Goal: Task Accomplishment & Management: Manage account settings

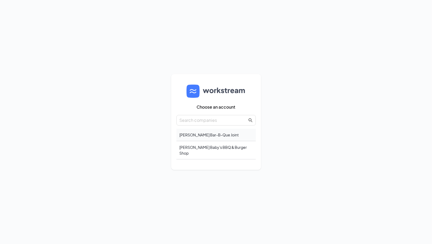
click at [200, 137] on div "[PERSON_NAME] Bar-B-Que Joint" at bounding box center [216, 135] width 79 height 12
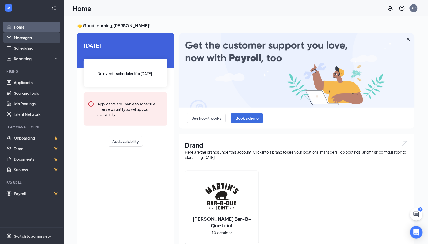
click at [21, 39] on link "Messages" at bounding box center [36, 37] width 45 height 11
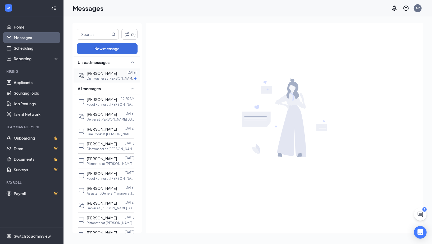
click at [110, 78] on p "Dishwasher at Martin's BBQ Joint - Mount Juliet" at bounding box center [111, 78] width 48 height 4
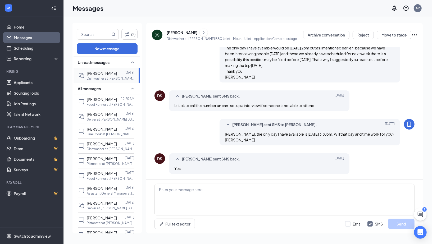
scroll to position [257, 0]
click at [182, 189] on textarea at bounding box center [285, 200] width 260 height 32
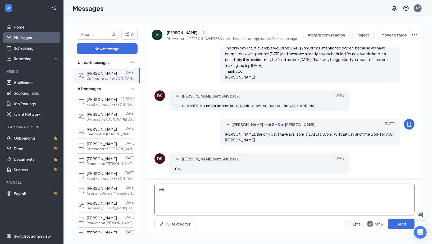
type textarea "w"
type textarea "When you arrive just let a team member know you are there for an interview. Ang…"
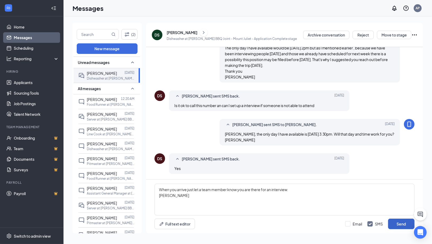
click at [400, 227] on button "Send" at bounding box center [401, 224] width 26 height 11
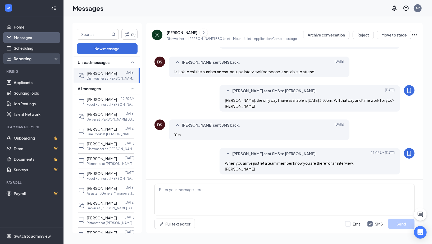
scroll to position [292, 0]
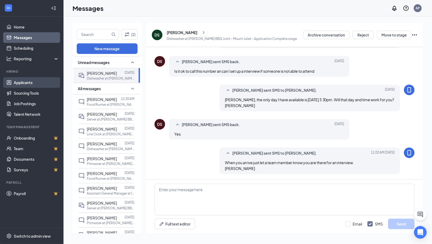
click at [28, 82] on link "Applicants" at bounding box center [36, 82] width 45 height 11
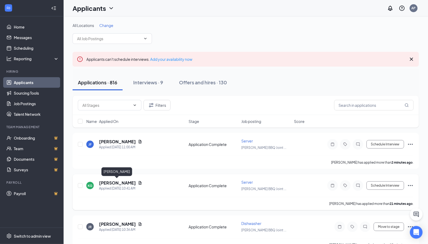
click at [115, 184] on h5 "[PERSON_NAME]" at bounding box center [117, 183] width 37 height 6
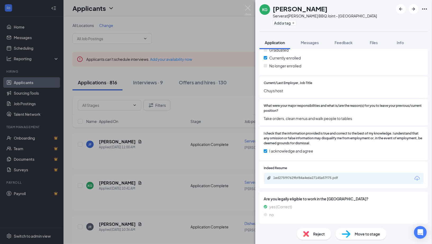
scroll to position [399, 0]
click at [309, 42] on span "Messages" at bounding box center [310, 42] width 18 height 5
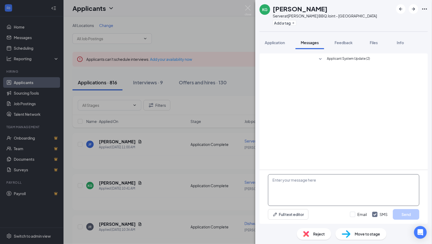
click at [292, 185] on textarea at bounding box center [343, 190] width 151 height 32
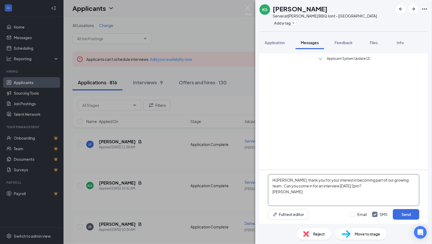
drag, startPoint x: 271, startPoint y: 179, endPoint x: 297, endPoint y: 195, distance: 30.2
click at [297, 195] on textarea "Hi [PERSON_NAME], thank you for your interest in becoming part of our growing t…" at bounding box center [343, 190] width 151 height 32
type textarea "Hi [PERSON_NAME], thank you for your interest in becoming part of our growing t…"
click at [407, 216] on button "Send" at bounding box center [406, 214] width 26 height 11
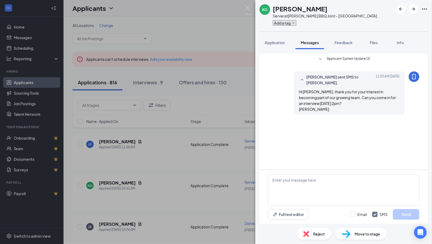
click at [276, 24] on button "Add a tag" at bounding box center [285, 23] width 24 height 6
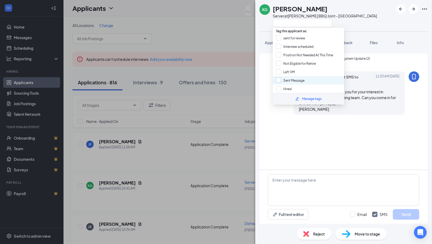
click at [281, 79] on input "Sent Message" at bounding box center [290, 81] width 29 height 6
checkbox input "true"
click at [261, 26] on div "KG Kameron Galliera Server at Martin's BBQ Joint - Cahaba Heights" at bounding box center [319, 15] width 118 height 23
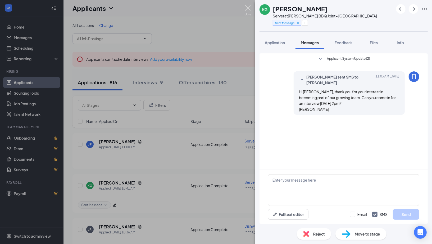
click at [249, 7] on img at bounding box center [248, 10] width 7 height 10
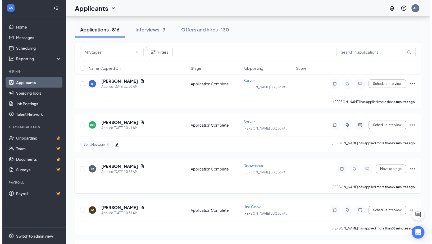
scroll to position [61, 0]
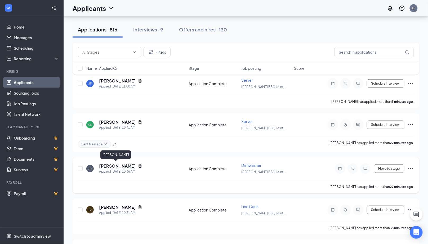
click at [114, 165] on h5 "[PERSON_NAME]" at bounding box center [117, 166] width 37 height 6
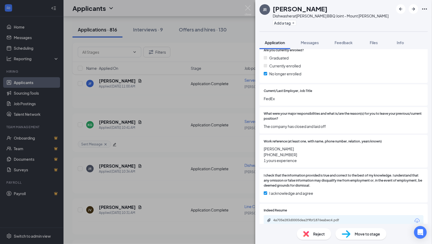
scroll to position [433, 0]
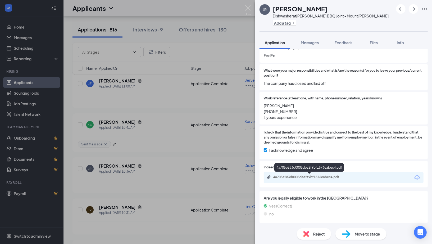
click at [309, 177] on div "4a705e283d0005dea2f9bf1876eabec4.pdf" at bounding box center [310, 177] width 74 height 4
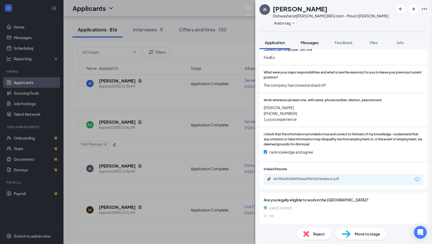
click at [314, 43] on span "Messages" at bounding box center [310, 42] width 18 height 5
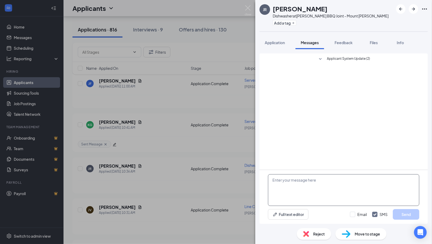
click at [309, 194] on textarea at bounding box center [343, 190] width 151 height 32
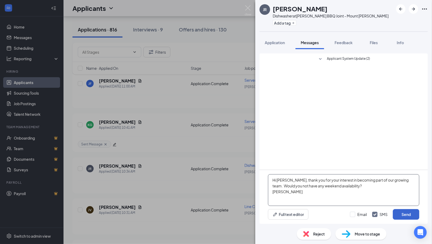
type textarea "Hi Joseph, thank you for your interest in becoming part of our growing team. Wo…"
click at [409, 215] on button "Send" at bounding box center [406, 214] width 26 height 11
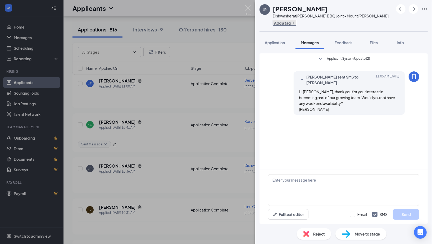
click at [276, 25] on button "Add a tag" at bounding box center [285, 23] width 24 height 6
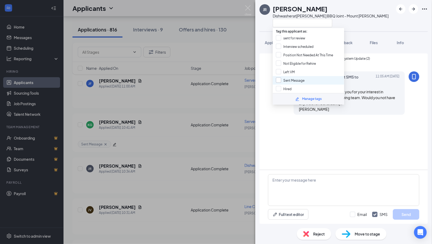
click at [279, 82] on input "Sent Message" at bounding box center [290, 81] width 29 height 6
checkbox input "true"
click at [262, 26] on div "JR Joseph Riyad Dishwasher at Martin's BBQ Joint - Mount Juliet" at bounding box center [324, 15] width 129 height 23
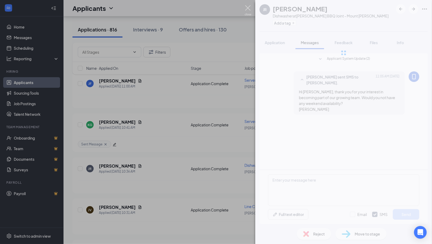
click at [248, 12] on img at bounding box center [248, 10] width 7 height 10
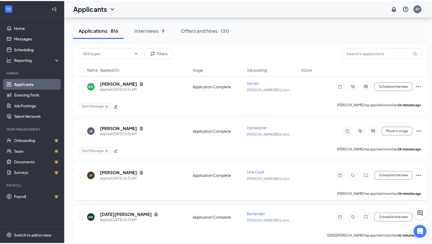
scroll to position [109, 0]
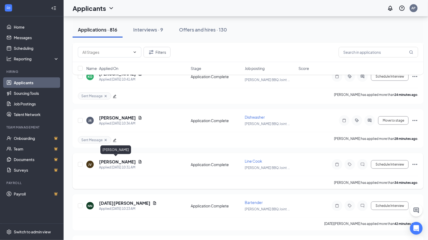
click at [115, 160] on h5 "[PERSON_NAME]" at bounding box center [117, 162] width 37 height 6
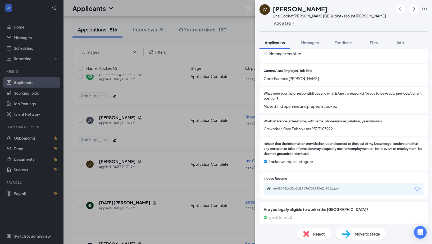
scroll to position [422, 0]
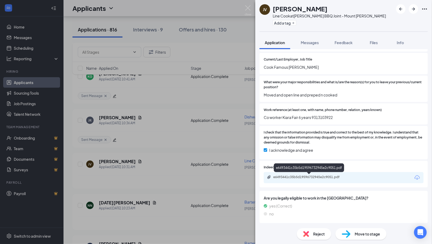
click at [345, 178] on div "e6493441c35b5d19596732945e2c9051.pdf" at bounding box center [310, 177] width 74 height 4
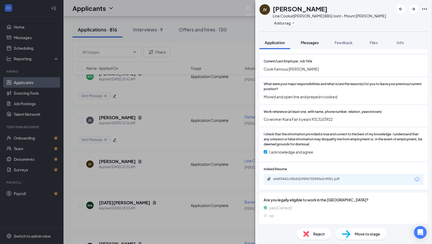
click at [309, 43] on span "Messages" at bounding box center [310, 42] width 18 height 5
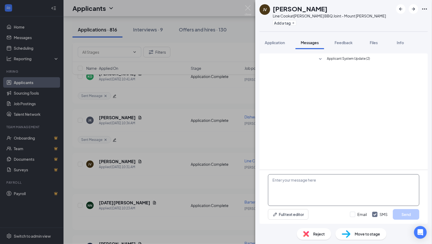
paste textarea "Hi [PERSON_NAME], thank you for your interest in becoming part of our growing t…"
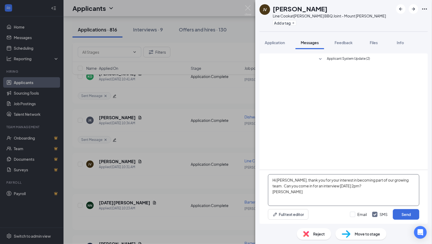
click at [293, 182] on textarea "Hi [PERSON_NAME], thank you for your interest in becoming part of our growing t…" at bounding box center [343, 190] width 151 height 32
type textarea "Hi Juan, thank you for your interest in becoming part of our growing team. Can …"
click at [408, 216] on button "Send" at bounding box center [406, 214] width 26 height 11
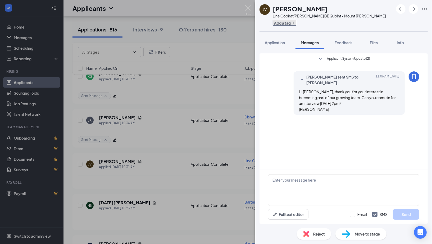
click at [278, 24] on button "Add a tag" at bounding box center [285, 23] width 24 height 6
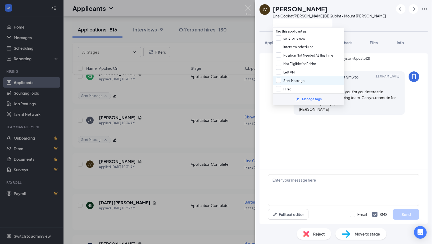
click at [282, 82] on input "Sent Message" at bounding box center [290, 81] width 29 height 6
checkbox input "true"
click at [260, 22] on div "JV Juan Ventura Line Cook at Martin's BBQ Joint - Mount Juliet" at bounding box center [323, 15] width 127 height 23
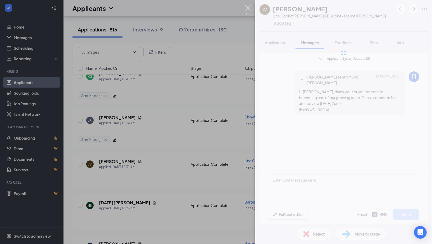
click at [249, 11] on img at bounding box center [248, 10] width 7 height 10
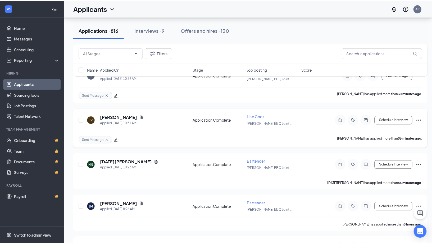
scroll to position [161, 0]
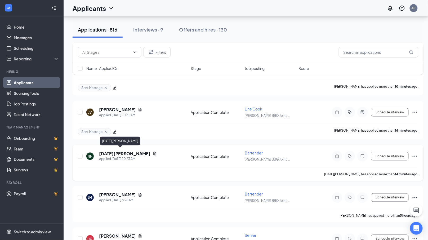
click at [108, 151] on h5 "[DATE][PERSON_NAME]" at bounding box center [124, 154] width 51 height 6
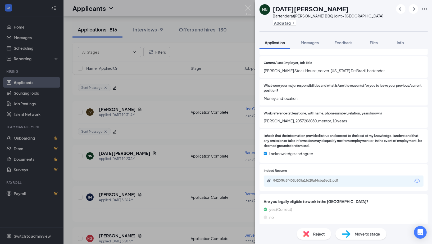
scroll to position [422, 0]
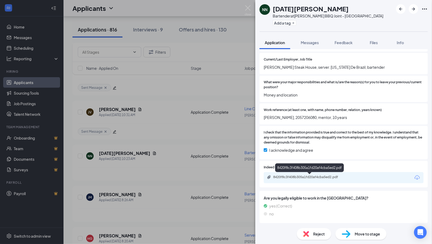
click at [297, 178] on div "8420f8c3f408b305a1fd20af4cba5ed2.pdf" at bounding box center [310, 177] width 74 height 4
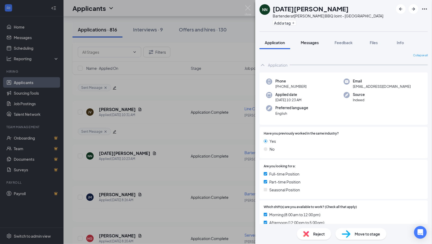
scroll to position [420, 0]
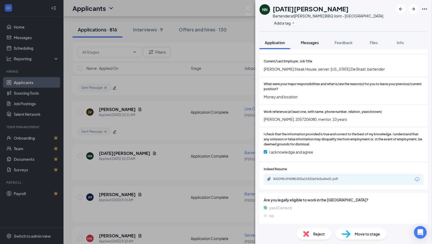
click at [309, 42] on span "Messages" at bounding box center [310, 42] width 18 height 5
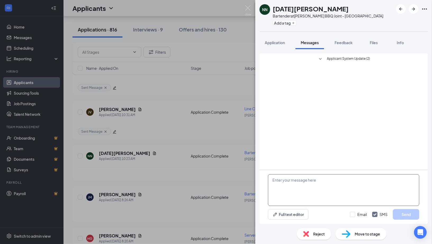
click at [286, 181] on textarea at bounding box center [343, 190] width 151 height 32
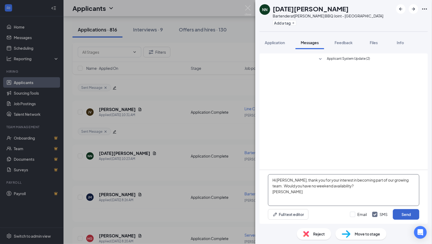
type textarea "Hi [PERSON_NAME], thank you for your interest in becoming part of our growing t…"
click at [407, 215] on button "Send" at bounding box center [406, 214] width 26 height 11
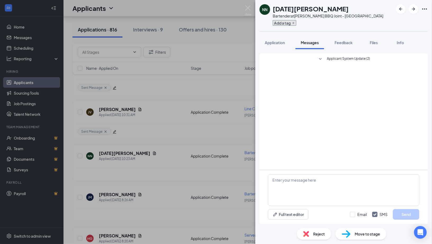
click at [279, 24] on button "Add a tag" at bounding box center [285, 23] width 24 height 6
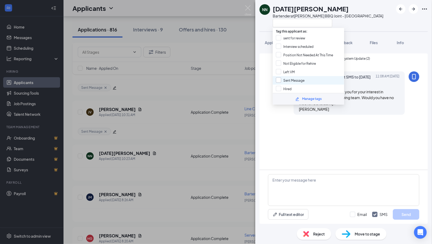
click at [279, 78] on input "Sent Message" at bounding box center [290, 81] width 29 height 6
checkbox input "true"
click at [261, 28] on div "NN [DATE][PERSON_NAME] Bartender at [PERSON_NAME] BBQ Joint - [GEOGRAPHIC_DATA]" at bounding box center [343, 15] width 177 height 31
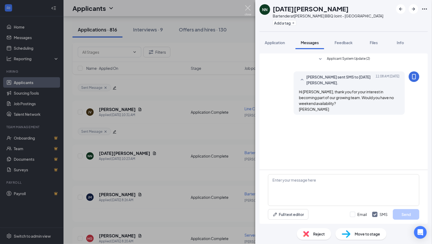
click at [249, 9] on img at bounding box center [248, 10] width 7 height 10
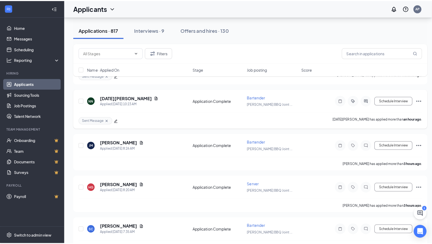
scroll to position [261, 0]
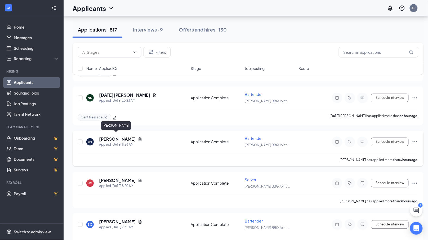
click at [116, 137] on h5 "[PERSON_NAME]" at bounding box center [117, 139] width 37 height 6
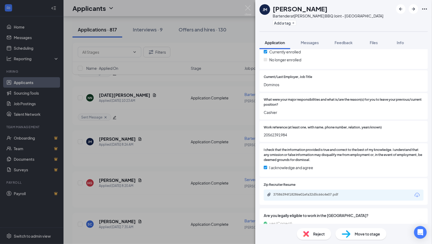
scroll to position [422, 0]
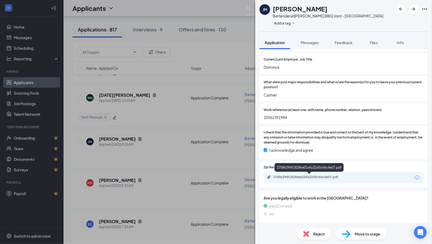
click at [310, 179] on div "37586394f18286e01efa32d5c66c4e07.pdf" at bounding box center [310, 177] width 74 height 4
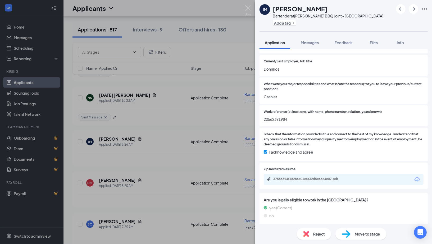
click at [314, 238] on div "Reject" at bounding box center [314, 234] width 34 height 12
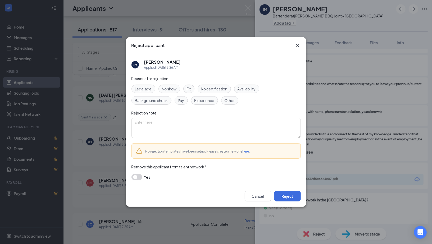
click at [198, 102] on span "Experience" at bounding box center [205, 101] width 20 height 6
click at [187, 89] on span "Fit" at bounding box center [189, 89] width 4 height 6
click at [161, 125] on textarea at bounding box center [216, 128] width 169 height 20
type textarea "Still in high school according to application."
click at [290, 194] on button "Reject" at bounding box center [287, 196] width 26 height 11
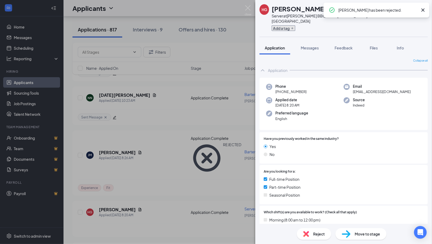
click at [276, 25] on button "Add a tag" at bounding box center [284, 28] width 24 height 6
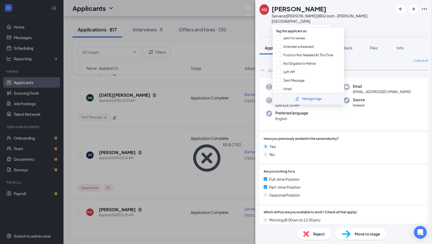
click at [354, 152] on div "No" at bounding box center [344, 155] width 160 height 6
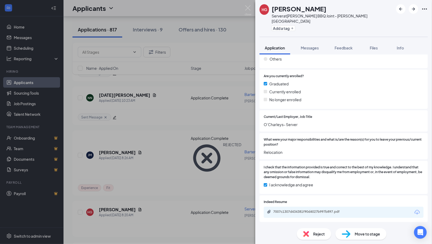
scroll to position [379, 0]
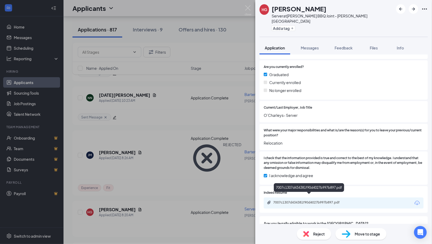
click at [308, 201] on div "7007c1307d434381f90d4027b997b897.pdf" at bounding box center [310, 203] width 74 height 4
click at [305, 46] on span "Messages" at bounding box center [310, 48] width 18 height 5
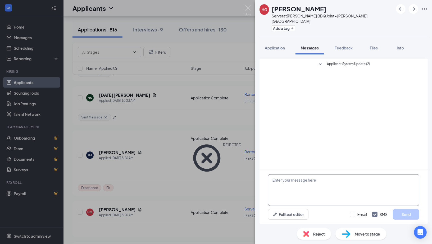
click at [290, 186] on textarea at bounding box center [343, 190] width 151 height 32
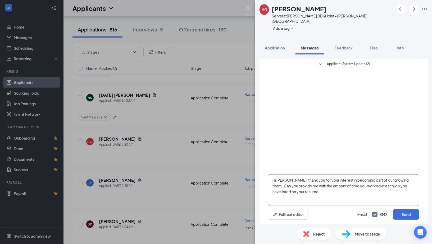
drag, startPoint x: 334, startPoint y: 187, endPoint x: 360, endPoint y: 188, distance: 26.2
click at [360, 188] on textarea "Hi [PERSON_NAME], thank you for your interest in becoming part of our growing t…" at bounding box center [343, 190] width 151 height 32
click at [322, 192] on textarea "Hi [PERSON_NAME], thank you for your interest in becoming part of our growing t…" at bounding box center [343, 190] width 151 height 32
type textarea "Hi [PERSON_NAME], thank you for your interest in becoming part of our growing t…"
click at [398, 212] on button "Send" at bounding box center [406, 214] width 26 height 11
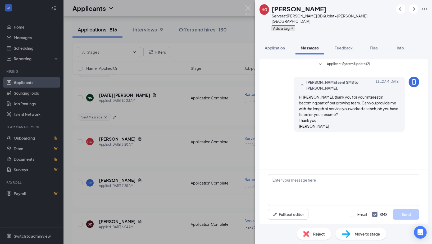
click at [277, 25] on button "Add a tag" at bounding box center [284, 28] width 24 height 6
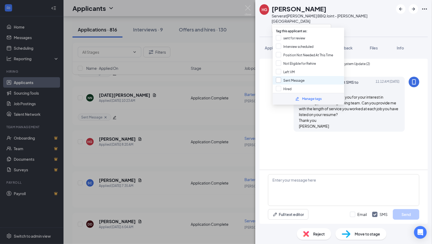
click at [281, 80] on input "Sent Message" at bounding box center [290, 81] width 29 height 6
checkbox input "true"
click at [266, 23] on div "[PERSON_NAME]-[PERSON_NAME] Server at [PERSON_NAME] BBQ Joint - [PERSON_NAME][G…" at bounding box center [327, 18] width 134 height 28
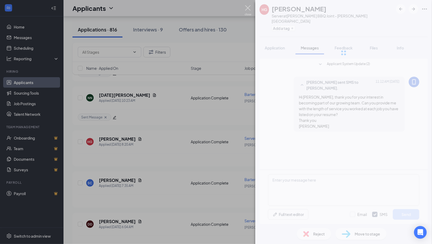
click at [246, 9] on img at bounding box center [248, 10] width 7 height 10
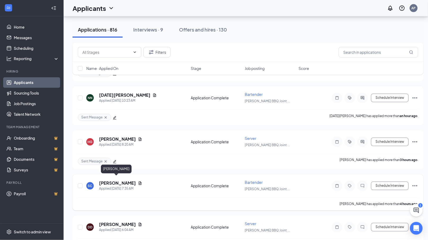
click at [128, 180] on h5 "[PERSON_NAME]" at bounding box center [117, 183] width 37 height 6
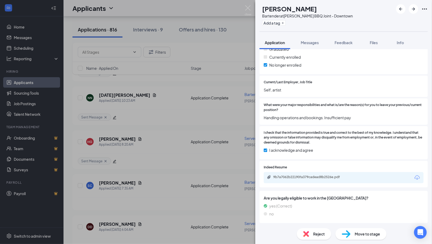
scroll to position [399, 0]
click at [311, 181] on div "9b7a7062b22190fa379cadead8b2526e.pdf" at bounding box center [344, 177] width 160 height 11
click at [310, 180] on div "9b7a7062b22190fa379cadead8b2526e.pdf" at bounding box center [344, 177] width 160 height 11
click at [308, 178] on div "9b7a7062b22190fa379cadead8b2526e.pdf" at bounding box center [310, 177] width 74 height 4
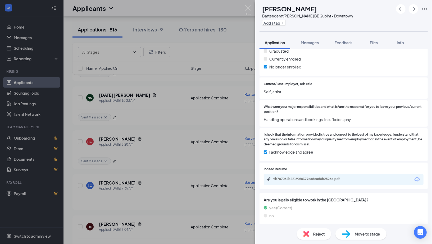
click at [311, 234] on div "Reject" at bounding box center [314, 234] width 34 height 12
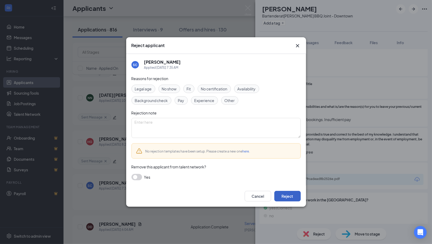
click at [290, 195] on button "Reject" at bounding box center [287, 196] width 26 height 11
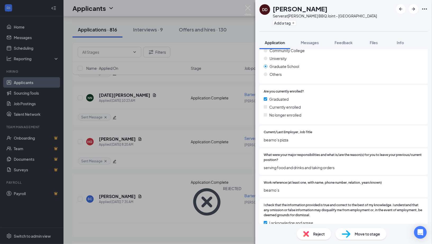
scroll to position [391, 0]
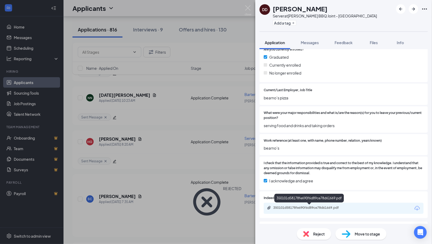
click at [299, 209] on div "350101d58178fe690f6d89ce78d61669.pdf" at bounding box center [310, 208] width 74 height 4
click at [311, 43] on span "Messages" at bounding box center [310, 42] width 18 height 5
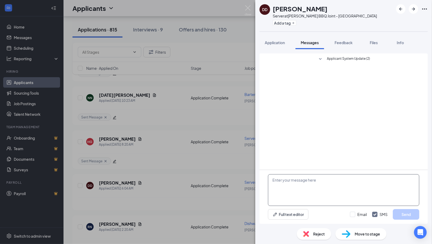
paste textarea "Hi [PERSON_NAME], thank you for your interest in becoming part of our growing t…"
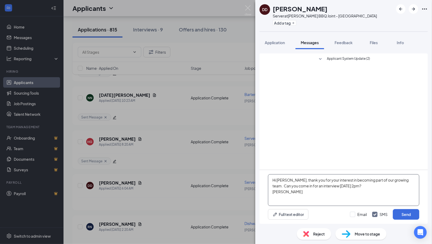
click at [293, 181] on textarea "Hi [PERSON_NAME], thank you for your interest in becoming part of our growing t…" at bounding box center [343, 190] width 151 height 32
type textarea "Hi Destiny, thank you for your interest in becoming part of our growing team. C…"
click at [406, 215] on button "Send" at bounding box center [406, 214] width 26 height 11
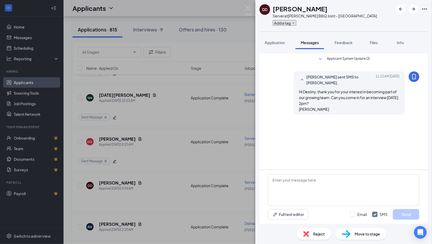
click at [278, 22] on button "Add a tag" at bounding box center [285, 23] width 24 height 6
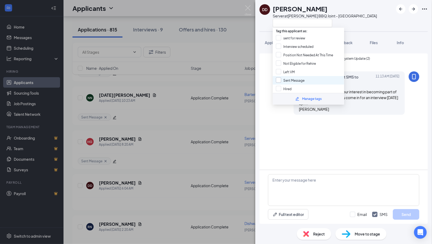
click at [279, 80] on input "Sent Message" at bounding box center [290, 81] width 29 height 6
checkbox input "true"
click at [262, 23] on div "DD [PERSON_NAME] Server at [PERSON_NAME] BBQ Joint - [GEOGRAPHIC_DATA]" at bounding box center [319, 15] width 118 height 23
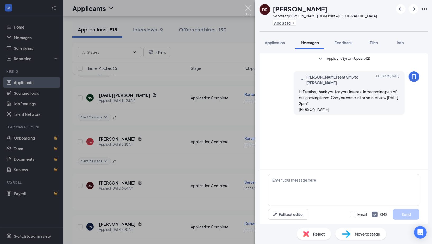
click at [247, 8] on img at bounding box center [248, 10] width 7 height 10
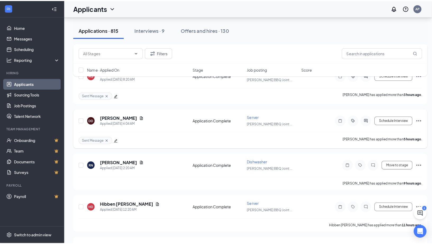
scroll to position [336, 0]
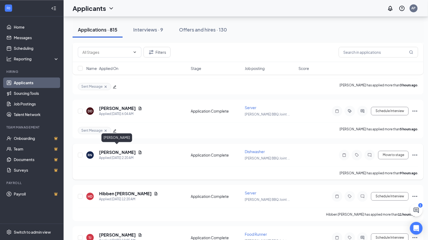
click at [112, 149] on h5 "[PERSON_NAME]" at bounding box center [117, 152] width 37 height 6
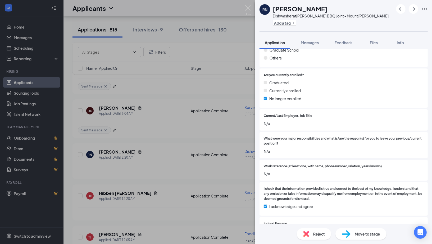
scroll to position [422, 0]
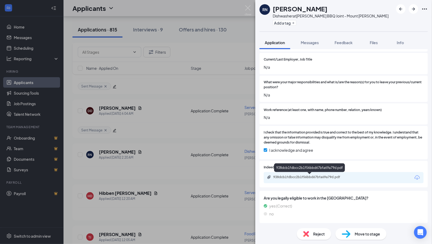
click at [321, 179] on div "938dcb1fdbcc2b1f56bbd67bfa69a79d.pdf" at bounding box center [310, 177] width 86 height 5
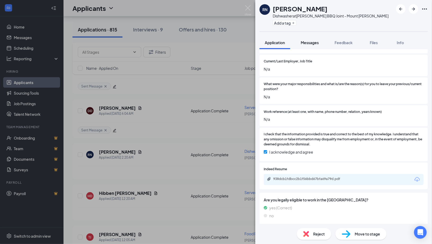
click at [314, 44] on span "Messages" at bounding box center [310, 42] width 18 height 5
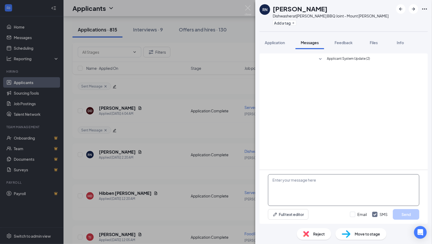
paste textarea "Hi [PERSON_NAME], thank you for your interest in becoming part of our growing t…"
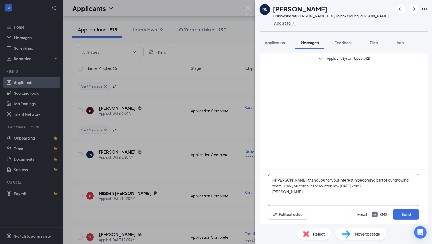
click at [293, 181] on textarea "Hi [PERSON_NAME], thank you for your interest in becoming part of our growing t…" at bounding box center [343, 190] width 151 height 32
click at [369, 185] on textarea "Hi [PERSON_NAME], thank you for your interest in becoming part of our growing t…" at bounding box center [343, 190] width 151 height 32
type textarea "Hi [PERSON_NAME], thank you for your interest in becoming part of our growing t…"
click at [407, 218] on button "Send" at bounding box center [406, 214] width 26 height 11
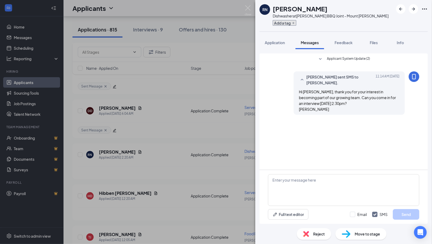
click at [277, 25] on button "Add a tag" at bounding box center [285, 23] width 24 height 6
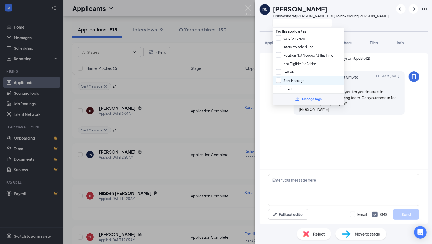
click at [281, 81] on input "Sent Message" at bounding box center [290, 81] width 29 height 6
checkbox input "true"
click at [263, 28] on div "RN [PERSON_NAME] Dishwasher at [PERSON_NAME] BBQ Joint - [GEOGRAPHIC_DATA][PERS…" at bounding box center [343, 15] width 177 height 31
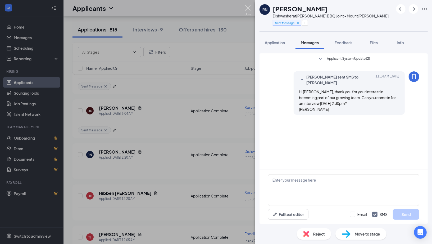
click at [251, 13] on img at bounding box center [248, 10] width 7 height 10
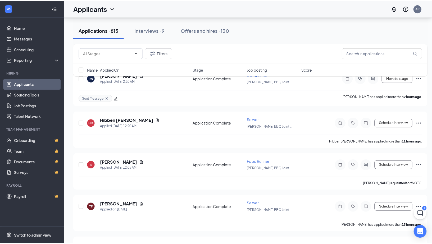
scroll to position [421, 0]
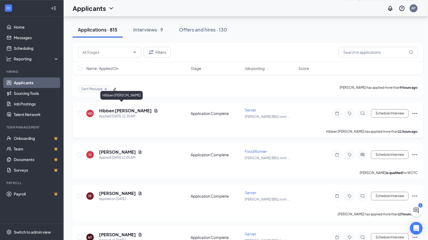
click at [119, 108] on h5 "Hibben [PERSON_NAME]" at bounding box center [125, 111] width 53 height 6
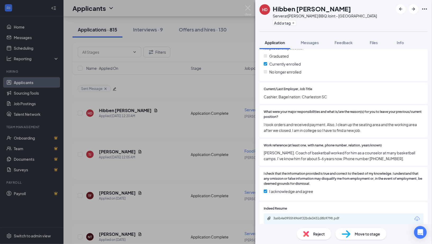
scroll to position [413, 0]
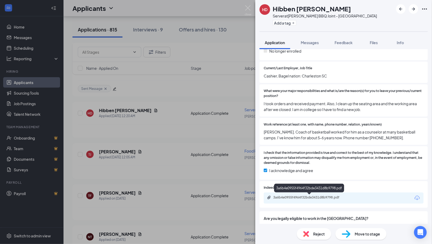
click at [295, 197] on div "3a6b4e0955f4964f32bde3431d8b9798.pdf" at bounding box center [310, 198] width 74 height 4
click at [316, 41] on span "Messages" at bounding box center [310, 42] width 18 height 5
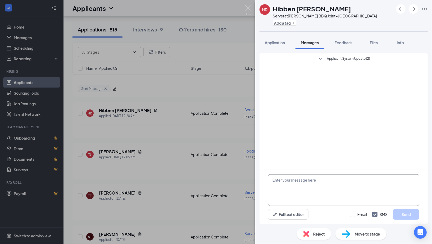
paste textarea "Hi [PERSON_NAME], thank you for your interest in becoming part of our growing t…"
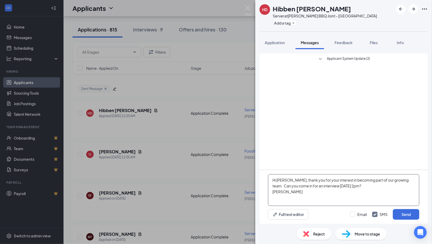
click at [293, 181] on textarea "Hi [PERSON_NAME], thank you for your interest in becoming part of our growing t…" at bounding box center [343, 190] width 151 height 32
type textarea "Hi [PERSON_NAME], thank you for your interest in becoming part of our growing t…"
click at [408, 214] on button "Send" at bounding box center [406, 214] width 26 height 11
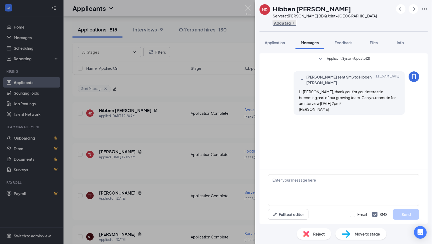
click at [281, 21] on button "Add a tag" at bounding box center [285, 23] width 24 height 6
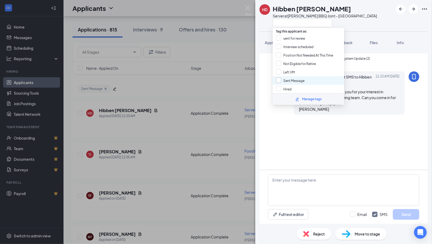
click at [281, 78] on input "Sent Message" at bounding box center [290, 81] width 29 height 6
checkbox input "true"
click at [266, 21] on div "HD Hibben [PERSON_NAME] Server at [PERSON_NAME] BBQ Joint - [GEOGRAPHIC_DATA]" at bounding box center [319, 15] width 118 height 23
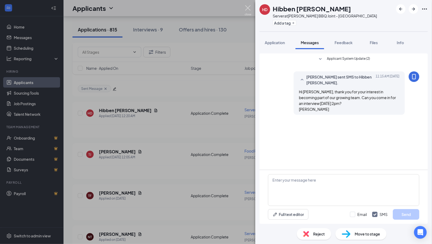
click at [250, 8] on img at bounding box center [248, 10] width 7 height 10
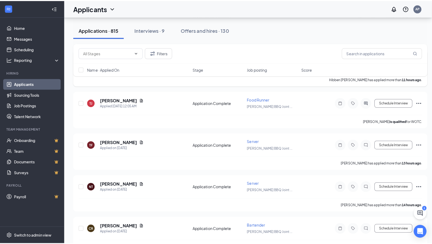
scroll to position [475, 0]
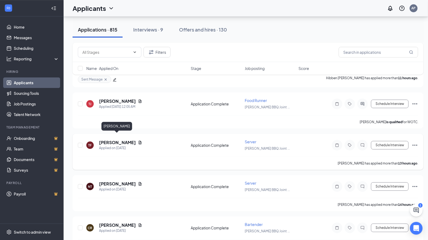
click at [110, 139] on h5 "[PERSON_NAME]" at bounding box center [117, 142] width 37 height 6
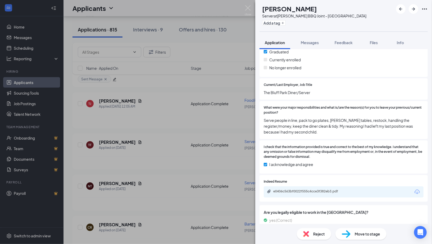
scroll to position [410, 0]
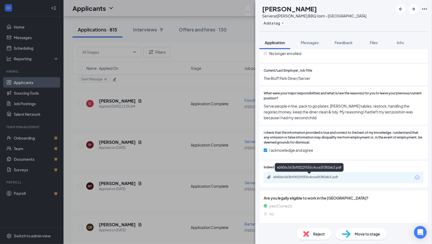
click at [294, 176] on div "e0406c563bf0022f555c4cce3f382eb3.pdf" at bounding box center [310, 177] width 74 height 4
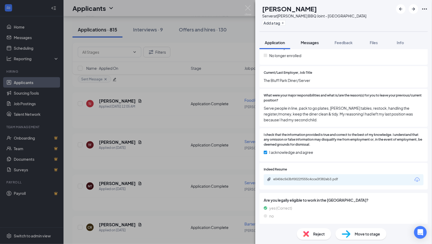
click at [307, 46] on button "Messages" at bounding box center [310, 42] width 29 height 13
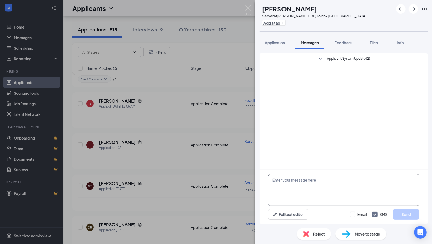
paste textarea "Hi [PERSON_NAME], thank you for your interest in becoming part of our growing t…"
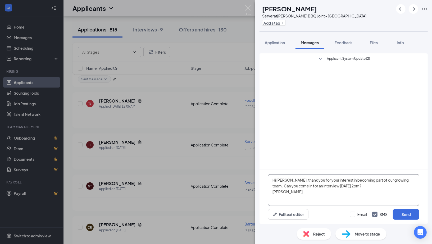
click at [293, 180] on textarea "Hi [PERSON_NAME], thank you for your interest in becoming part of our growing t…" at bounding box center [343, 190] width 151 height 32
click at [369, 187] on textarea "Hi [PERSON_NAME], thank you for your interest in becoming part of our growing t…" at bounding box center [343, 190] width 151 height 32
type textarea "Hi [PERSON_NAME], thank you for your interest in becoming part of our growing t…"
click at [404, 217] on button "Send" at bounding box center [406, 214] width 26 height 11
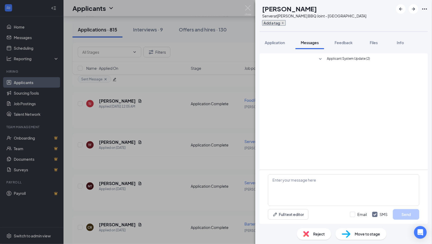
click at [277, 23] on button "Add a tag" at bounding box center [274, 23] width 24 height 6
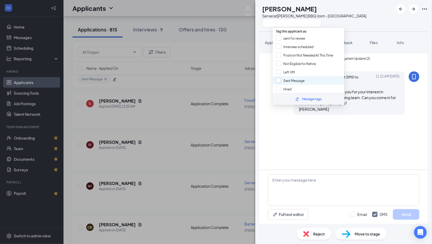
click at [280, 78] on input "Sent Message" at bounding box center [290, 81] width 29 height 6
checkbox input "true"
click at [266, 28] on div "TF [PERSON_NAME] Server at [PERSON_NAME] BBQ Joint - [GEOGRAPHIC_DATA]" at bounding box center [343, 15] width 177 height 31
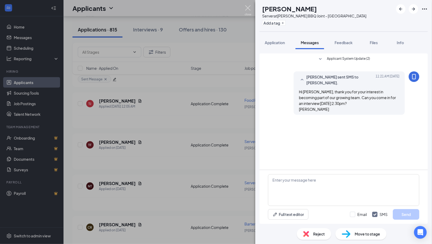
click at [249, 8] on img at bounding box center [248, 10] width 7 height 10
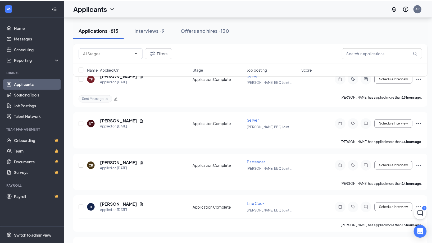
scroll to position [554, 0]
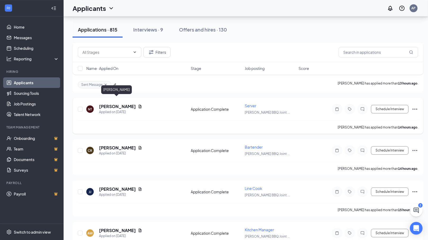
click at [124, 103] on h5 "[PERSON_NAME]" at bounding box center [117, 106] width 37 height 6
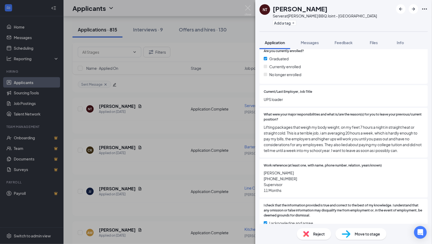
scroll to position [462, 0]
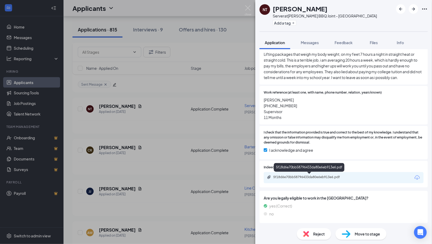
click at [302, 177] on div "5f18d6e70bb58796433da80e6eb913e6.pdf" at bounding box center [310, 177] width 74 height 4
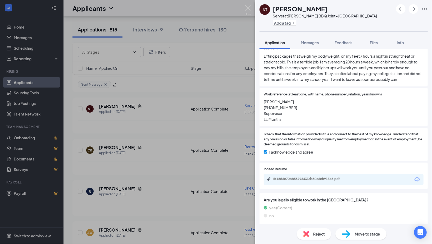
click at [315, 237] on div "Reject" at bounding box center [314, 234] width 34 height 12
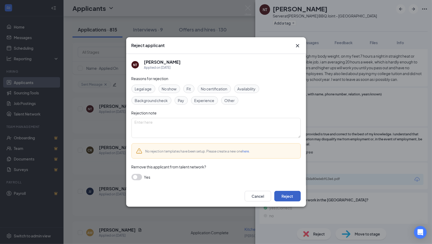
click at [284, 198] on button "Reject" at bounding box center [287, 196] width 26 height 11
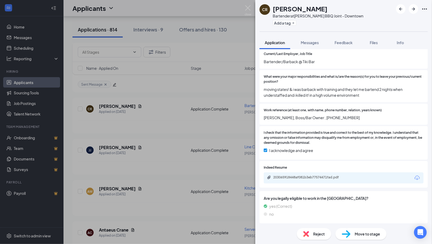
scroll to position [427, 0]
click at [303, 178] on div "203065918448af081b3eb77574471fad.pdf" at bounding box center [310, 177] width 74 height 4
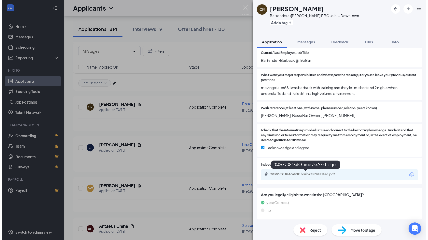
scroll to position [425, 0]
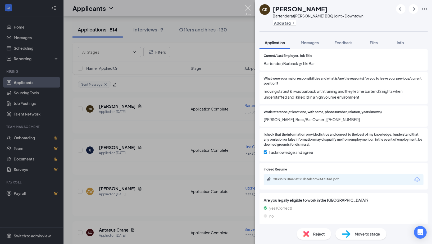
click at [248, 9] on img at bounding box center [248, 10] width 7 height 10
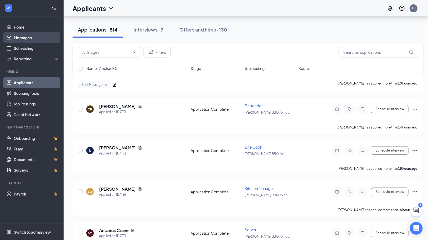
click at [23, 37] on link "Messages" at bounding box center [36, 37] width 45 height 11
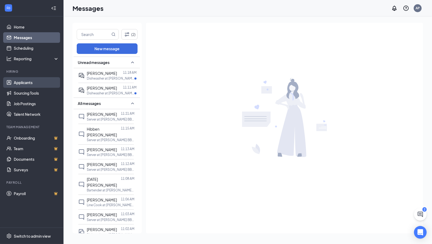
click at [21, 84] on link "Applicants" at bounding box center [36, 82] width 45 height 11
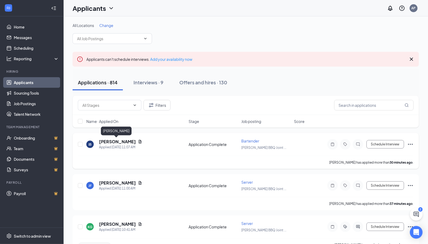
click at [114, 141] on h5 "[PERSON_NAME]" at bounding box center [117, 142] width 37 height 6
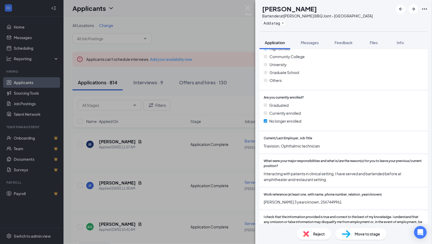
scroll to position [427, 0]
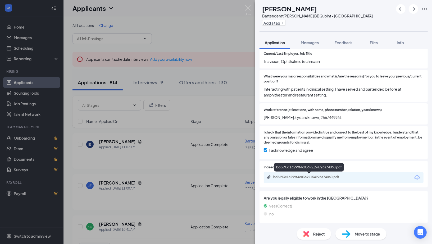
click at [302, 175] on div "bd8693c16299f4c03692154926a74060.pdf" at bounding box center [310, 177] width 74 height 4
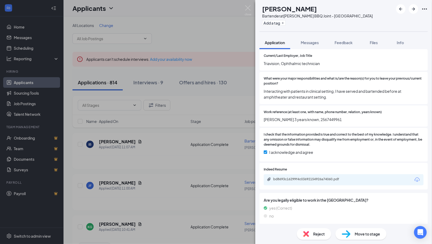
click at [307, 232] on img at bounding box center [306, 234] width 6 height 6
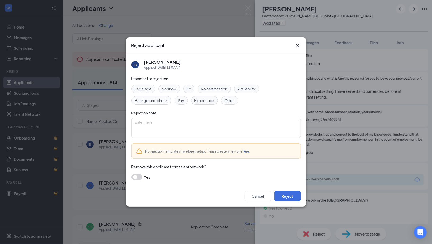
click at [203, 97] on div "Experience" at bounding box center [204, 100] width 27 height 8
click at [292, 198] on button "Reject" at bounding box center [287, 196] width 26 height 11
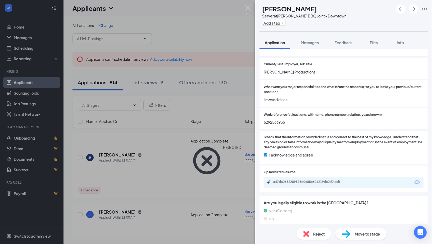
scroll to position [422, 0]
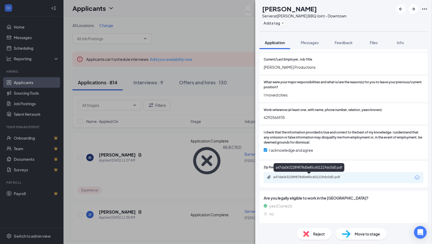
click at [309, 178] on div "a47da0632289878d0e85c601219dc0d0.pdf" at bounding box center [310, 177] width 74 height 4
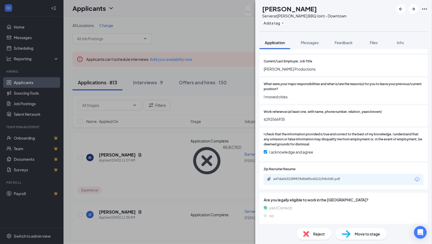
click at [315, 235] on span "Reject" at bounding box center [319, 234] width 12 height 6
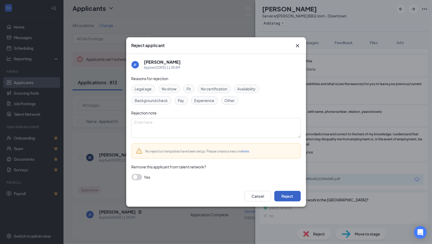
click at [286, 199] on button "Reject" at bounding box center [287, 196] width 26 height 11
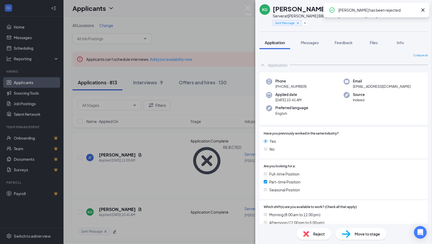
click at [313, 57] on div "Collapse all" at bounding box center [344, 55] width 168 height 4
click at [249, 9] on img at bounding box center [248, 10] width 7 height 10
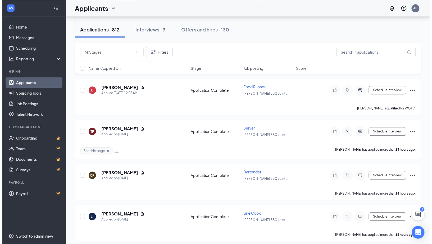
scroll to position [355, 0]
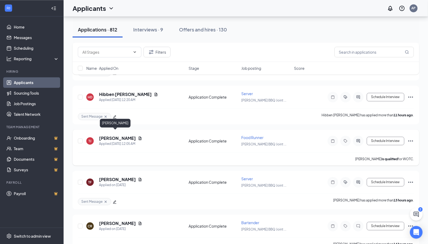
click at [111, 136] on h5 "[PERSON_NAME]" at bounding box center [117, 139] width 37 height 6
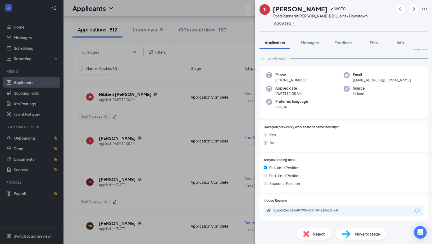
scroll to position [87, 0]
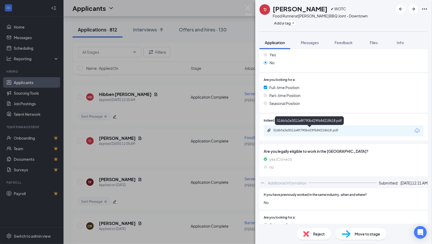
click at [312, 131] on div "516bfa2e3011e8f790b429fb84218618.pdf" at bounding box center [310, 130] width 74 height 4
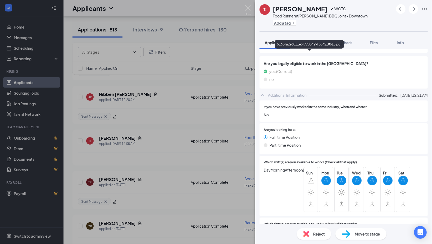
scroll to position [177, 0]
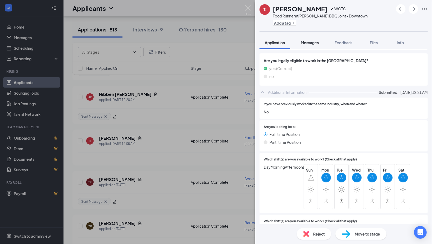
click at [309, 42] on span "Messages" at bounding box center [310, 42] width 18 height 5
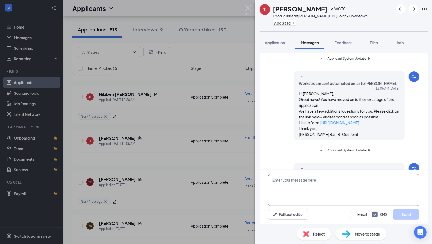
click at [291, 183] on textarea at bounding box center [343, 190] width 151 height 32
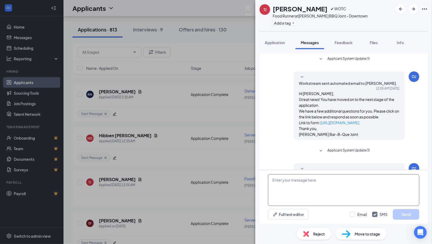
scroll to position [352, 0]
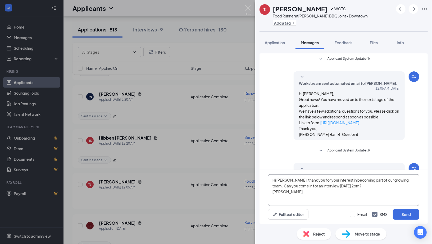
drag, startPoint x: 271, startPoint y: 177, endPoint x: 305, endPoint y: 197, distance: 39.8
click at [305, 197] on textarea "Hi [PERSON_NAME], thank you for your interest in becoming part of our growing t…" at bounding box center [343, 190] width 151 height 32
type textarea "Hi [PERSON_NAME], thank you for your interest in becoming part of our growing t…"
click at [404, 214] on button "Send" at bounding box center [406, 214] width 26 height 11
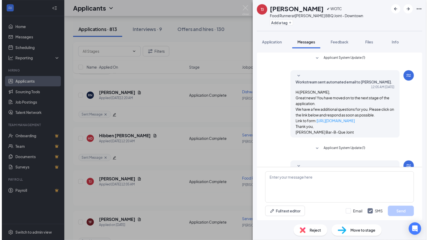
scroll to position [30, 0]
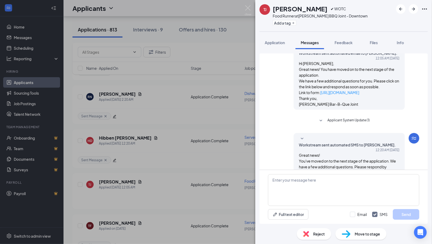
click at [28, 38] on div "[PERSON_NAME] [PERSON_NAME] ✔ WOTC Food Runner at [PERSON_NAME] BBQ Joint - Dow…" at bounding box center [216, 122] width 432 height 244
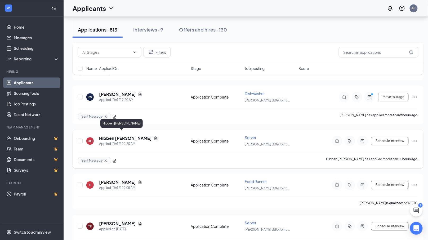
click at [114, 135] on h5 "Hibben [PERSON_NAME]" at bounding box center [125, 138] width 53 height 6
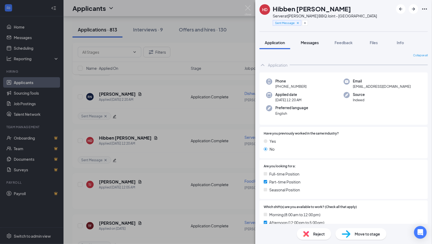
click at [306, 42] on span "Messages" at bounding box center [310, 42] width 18 height 5
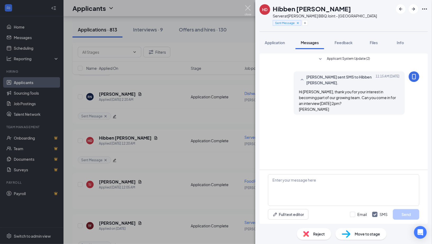
click at [250, 8] on img at bounding box center [248, 10] width 7 height 10
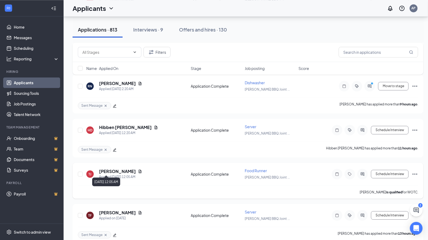
scroll to position [364, 0]
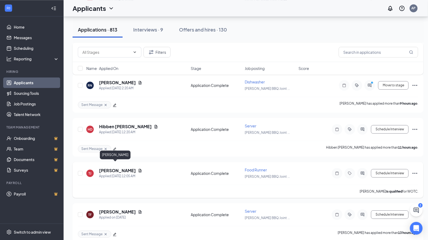
click at [117, 168] on h5 "[PERSON_NAME]" at bounding box center [117, 171] width 37 height 6
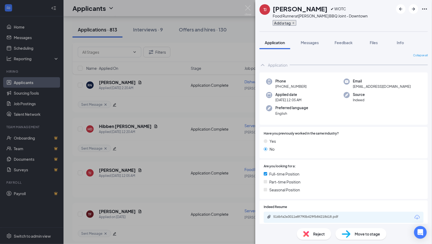
click at [275, 23] on button "Add a tag" at bounding box center [285, 23] width 24 height 6
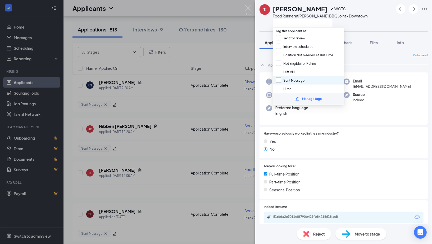
click at [279, 81] on input "Sent Message" at bounding box center [290, 81] width 29 height 6
checkbox input "true"
click at [261, 29] on div "[PERSON_NAME] [PERSON_NAME] ✔ WOTC Food Runner at [PERSON_NAME] BBQ Joint - Dow…" at bounding box center [343, 15] width 177 height 31
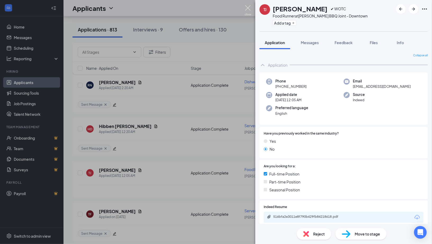
click at [248, 10] on img at bounding box center [248, 10] width 7 height 10
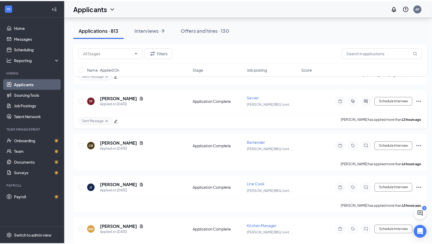
scroll to position [482, 0]
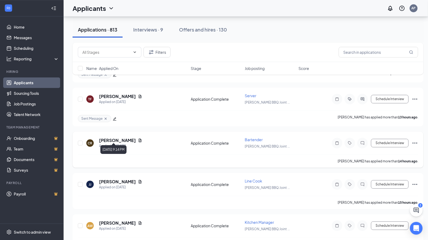
click at [115, 143] on div "Applied on [DATE]" at bounding box center [120, 145] width 43 height 5
click at [123, 137] on h5 "[PERSON_NAME]" at bounding box center [117, 140] width 37 height 6
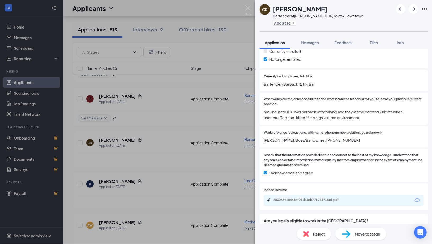
scroll to position [407, 0]
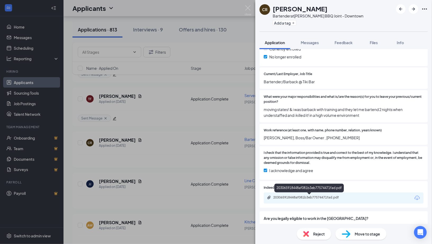
click at [306, 197] on div "203065918448af081b3eb77574471fad.pdf" at bounding box center [310, 198] width 74 height 4
click at [316, 233] on span "Reject" at bounding box center [319, 234] width 12 height 6
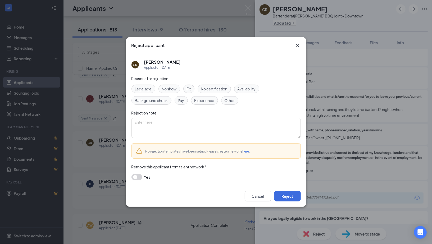
click at [188, 87] on span "Fit" at bounding box center [189, 89] width 4 height 6
click at [189, 89] on span "Fit" at bounding box center [189, 89] width 4 height 6
click at [288, 194] on button "Reject" at bounding box center [287, 196] width 26 height 11
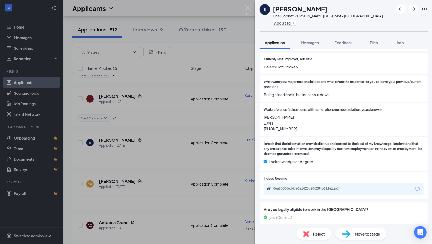
scroll to position [433, 0]
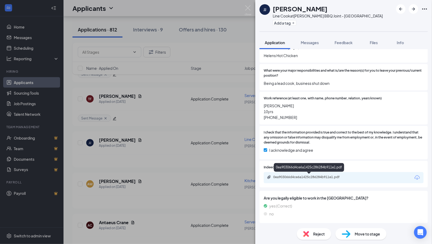
click at [310, 178] on div "0ea903066d4ce6a1425c286284b911e1.pdf" at bounding box center [310, 177] width 74 height 4
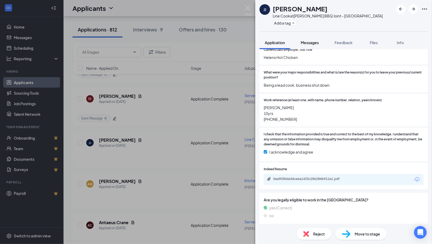
click at [313, 41] on span "Messages" at bounding box center [310, 42] width 18 height 5
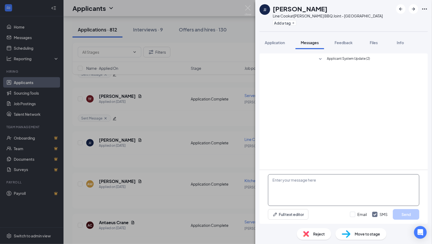
paste textarea "Hi [PERSON_NAME], thank you for your interest in becoming part of our growing t…"
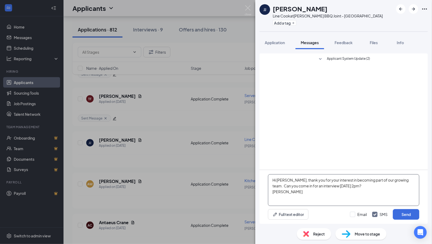
click at [286, 181] on textarea "Hi [PERSON_NAME], thank you for your interest in becoming part of our growing t…" at bounding box center [343, 190] width 151 height 32
click at [285, 181] on textarea "Hi [PERSON_NAME], thank you for your interest in becoming part of our growing t…" at bounding box center [343, 190] width 151 height 32
type textarea "Hi [PERSON_NAME], thank you for your interest in becoming part of our growing t…"
click at [399, 217] on button "Send" at bounding box center [406, 214] width 26 height 11
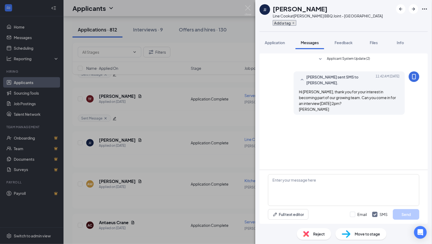
click at [277, 24] on button "Add a tag" at bounding box center [285, 23] width 24 height 6
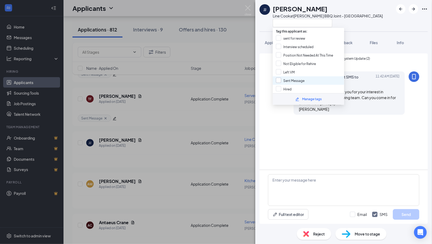
click at [281, 81] on input "Sent Message" at bounding box center [290, 81] width 29 height 6
checkbox input "true"
click at [263, 18] on div "[PERSON_NAME] [PERSON_NAME] Line Cook at [PERSON_NAME] BBQ Joint - [GEOGRAPHIC_…" at bounding box center [321, 15] width 123 height 23
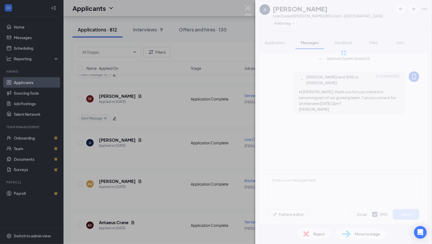
click at [249, 13] on img at bounding box center [248, 10] width 7 height 10
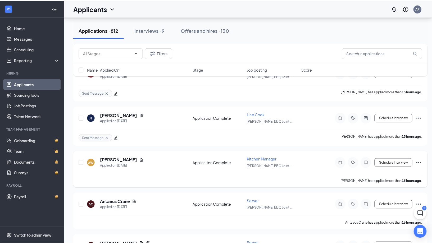
scroll to position [539, 0]
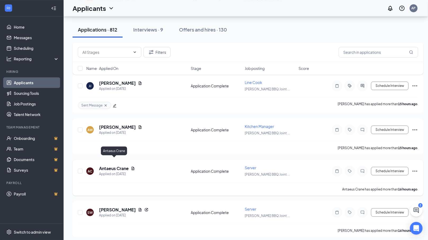
click at [107, 165] on h5 "Antaeus Crane" at bounding box center [114, 168] width 30 height 6
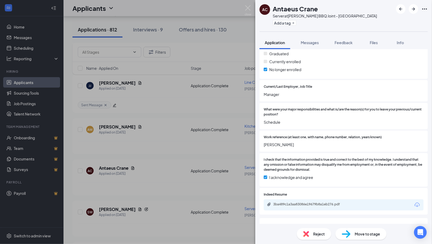
scroll to position [419, 0]
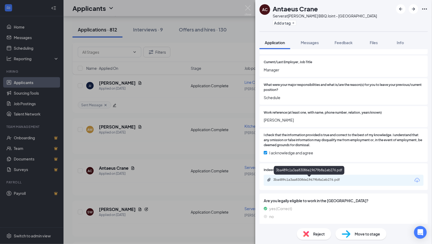
click at [305, 179] on div "3ba489c1a3aa83086e19679b8a1eb276.pdf" at bounding box center [310, 180] width 74 height 4
click at [310, 44] on span "Messages" at bounding box center [310, 42] width 18 height 5
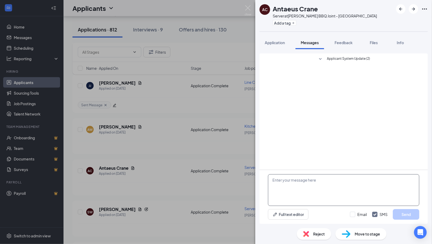
paste textarea "Hi [PERSON_NAME], thank you for your interest in becoming part of our growing t…"
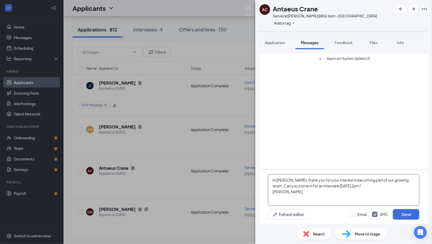
click at [285, 180] on textarea "Hi [PERSON_NAME], thank you for your interest in becoming part of our growing t…" at bounding box center [343, 190] width 151 height 32
click at [369, 185] on textarea "Hi [PERSON_NAME], thank you for your interest in becoming part of our growing t…" at bounding box center [343, 190] width 151 height 32
type textarea "Hi [PERSON_NAME], thank you for your interest in becoming part of our growing t…"
click at [407, 215] on button "Send" at bounding box center [406, 214] width 26 height 11
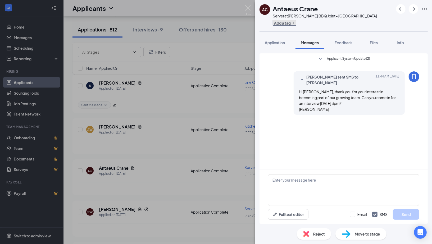
click at [282, 22] on button "Add a tag" at bounding box center [285, 23] width 24 height 6
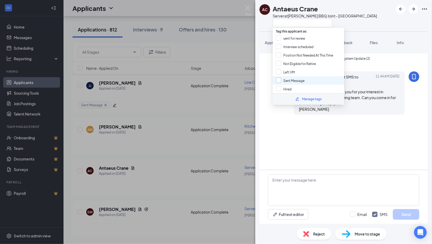
click at [278, 80] on input "Sent Message" at bounding box center [290, 81] width 29 height 6
checkbox input "true"
click at [267, 19] on div "AC Antaeus Crane Server at [PERSON_NAME] BBQ Joint - [GEOGRAPHIC_DATA]" at bounding box center [319, 15] width 118 height 23
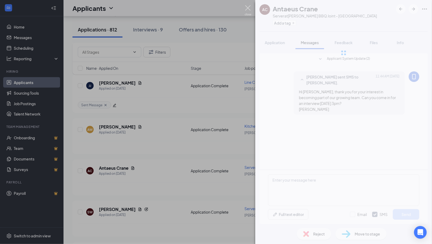
click at [250, 11] on img at bounding box center [248, 10] width 7 height 10
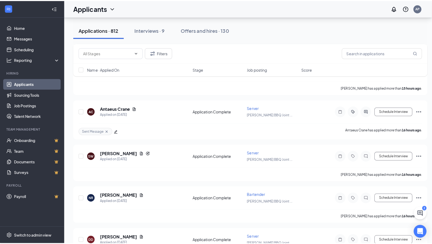
scroll to position [602, 0]
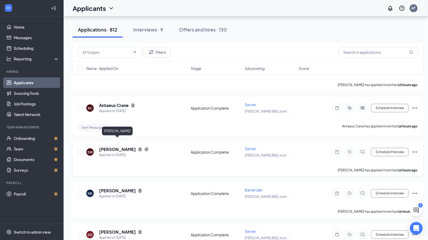
click at [114, 146] on h5 "[PERSON_NAME]" at bounding box center [117, 149] width 37 height 6
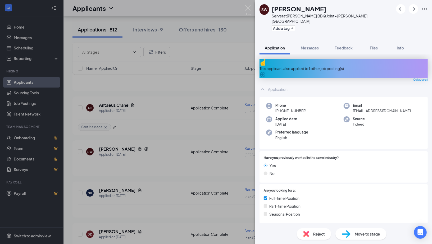
click at [317, 66] on div "This applicant also applied to 1 other job posting(s)" at bounding box center [344, 69] width 168 height 6
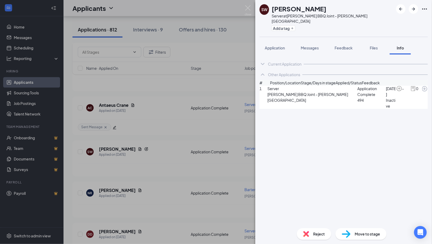
click at [422, 92] on icon "ArrowCircle" at bounding box center [425, 89] width 6 height 6
click at [267, 46] on span "Application" at bounding box center [275, 48] width 20 height 5
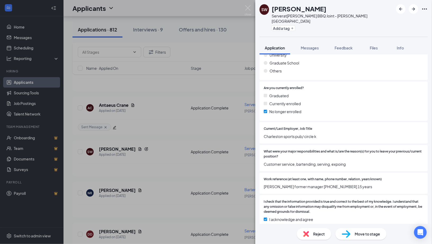
scroll to position [436, 0]
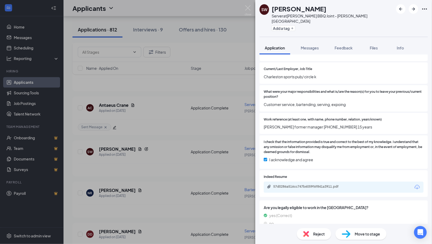
click at [304, 185] on div "57d0286a516cc747b6059f6f841a3911.pdf" at bounding box center [310, 187] width 86 height 5
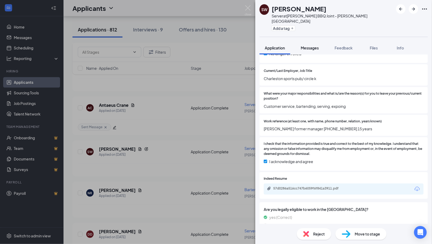
click at [317, 46] on span "Messages" at bounding box center [310, 48] width 18 height 5
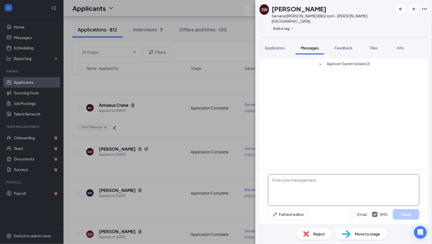
paste textarea "Hi [PERSON_NAME], thank you for your interest in becoming part of our growing t…"
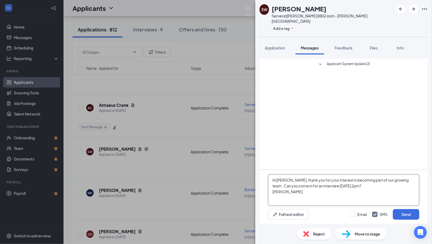
click at [285, 181] on textarea "Hi [PERSON_NAME], thank you for your interest in becoming part of our growing t…" at bounding box center [343, 190] width 151 height 32
type textarea "Hi [PERSON_NAME], thank you for your interest in becoming part of our growing t…"
click at [405, 215] on button "Send" at bounding box center [406, 214] width 26 height 11
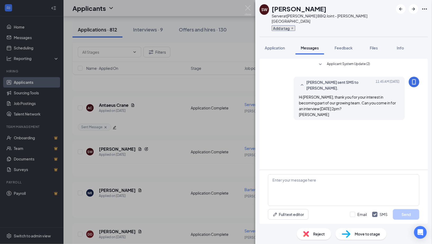
click at [278, 25] on button "Add a tag" at bounding box center [284, 28] width 24 height 6
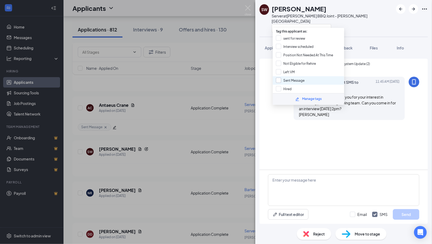
click at [279, 82] on input "Sent Message" at bounding box center [290, 81] width 29 height 6
checkbox input "true"
click at [264, 22] on div "SW [PERSON_NAME] Server at [PERSON_NAME] BBQ Joint - [PERSON_NAME][GEOGRAPHIC_D…" at bounding box center [327, 18] width 134 height 28
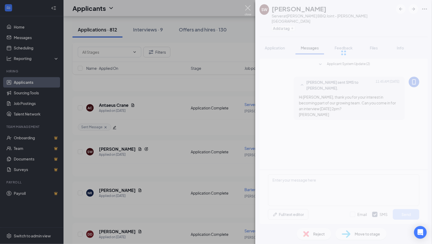
click at [247, 10] on img at bounding box center [248, 10] width 7 height 10
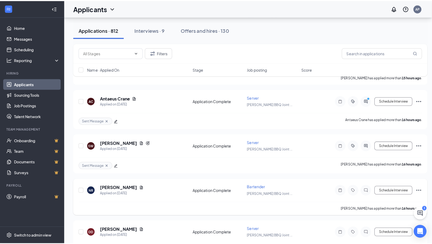
scroll to position [612, 0]
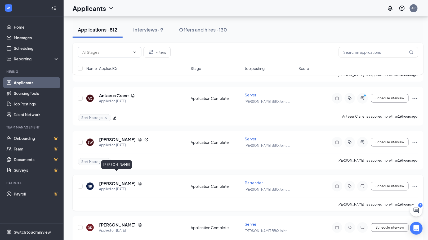
click at [123, 180] on h5 "[PERSON_NAME]" at bounding box center [117, 183] width 37 height 6
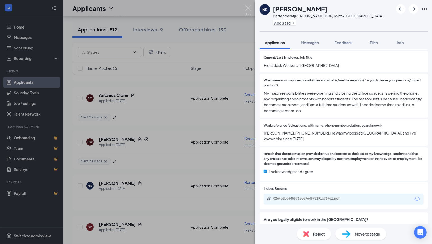
scroll to position [445, 0]
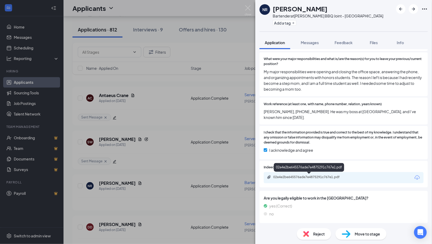
click at [299, 176] on div "02e4e2be645576ade7e4875291c767e1.pdf" at bounding box center [310, 177] width 74 height 4
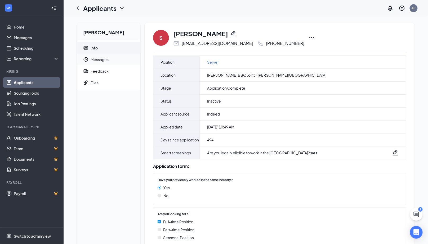
click at [99, 60] on span "Messages" at bounding box center [114, 60] width 46 height 12
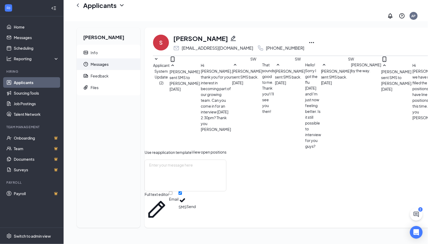
scroll to position [119, 0]
